Goal: Task Accomplishment & Management: Manage account settings

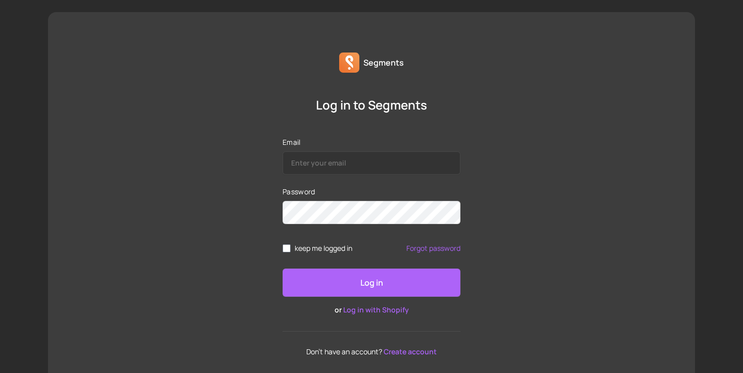
click at [539, 130] on div "Log in to Segments Email Password keep me logged in Forgot password Log in or L…" at bounding box center [371, 226] width 647 height 259
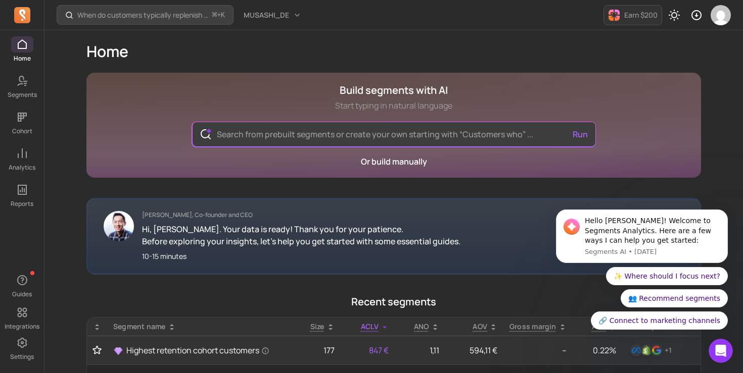
scroll to position [1, 0]
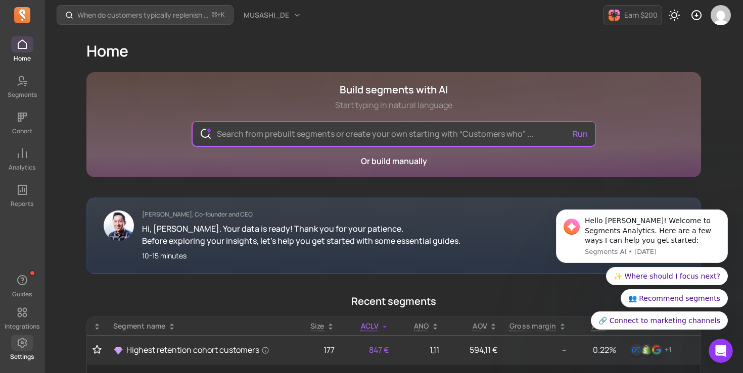
click at [18, 343] on icon at bounding box center [22, 343] width 10 height 10
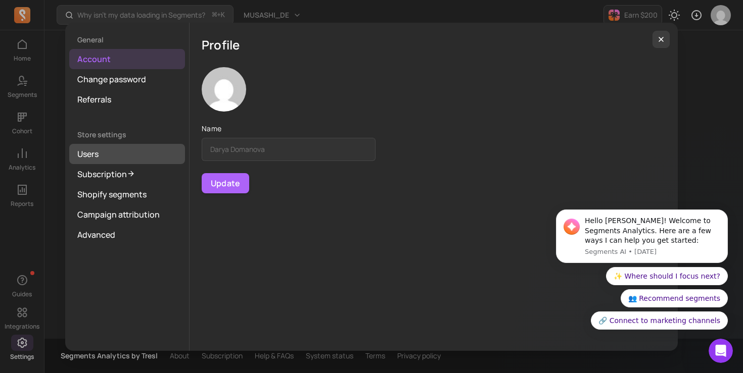
click at [110, 162] on link "Users" at bounding box center [127, 154] width 116 height 20
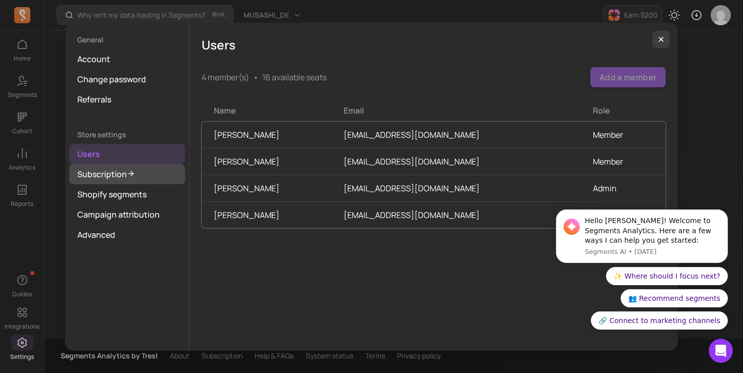
click at [110, 170] on link "Subscription" at bounding box center [127, 174] width 116 height 20
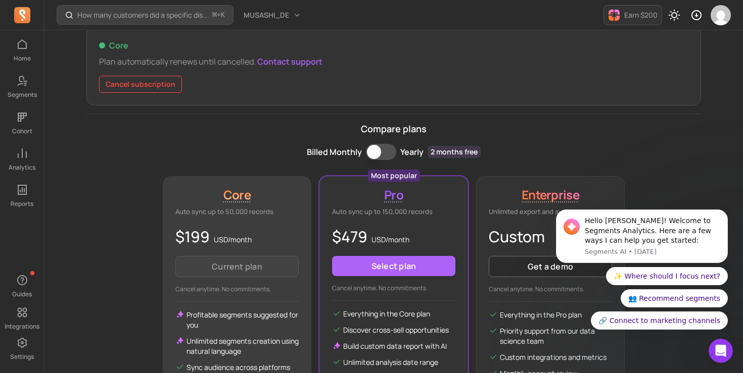
scroll to position [94, 0]
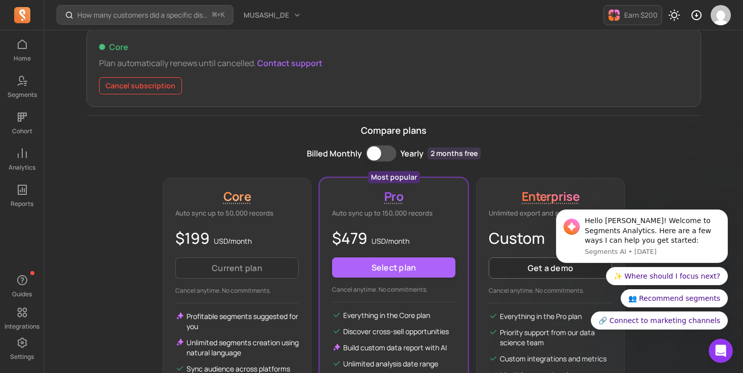
click at [387, 149] on button "Billing term" at bounding box center [381, 154] width 30 height 16
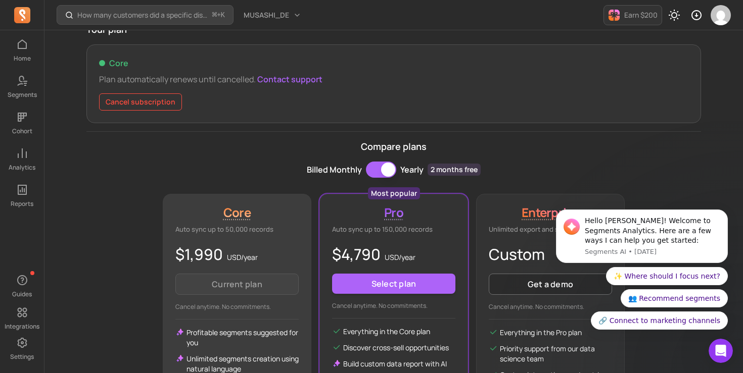
scroll to position [44, 0]
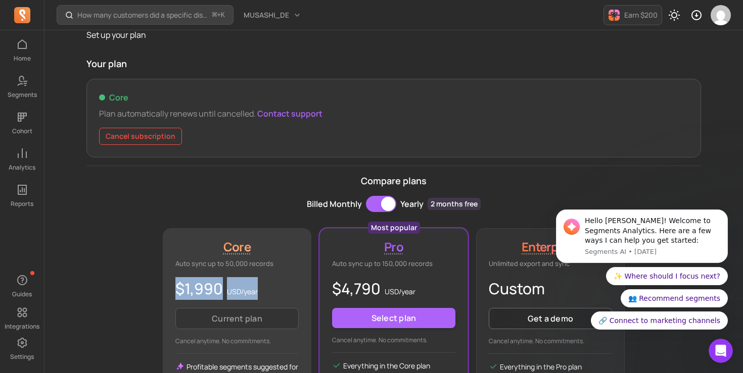
drag, startPoint x: 228, startPoint y: 283, endPoint x: 258, endPoint y: 283, distance: 30.3
click at [258, 283] on p "$1,990 USD/ year" at bounding box center [236, 288] width 123 height 23
copy p "$1,990 USD/ year"
